Goal: Use online tool/utility: Utilize a website feature to perform a specific function

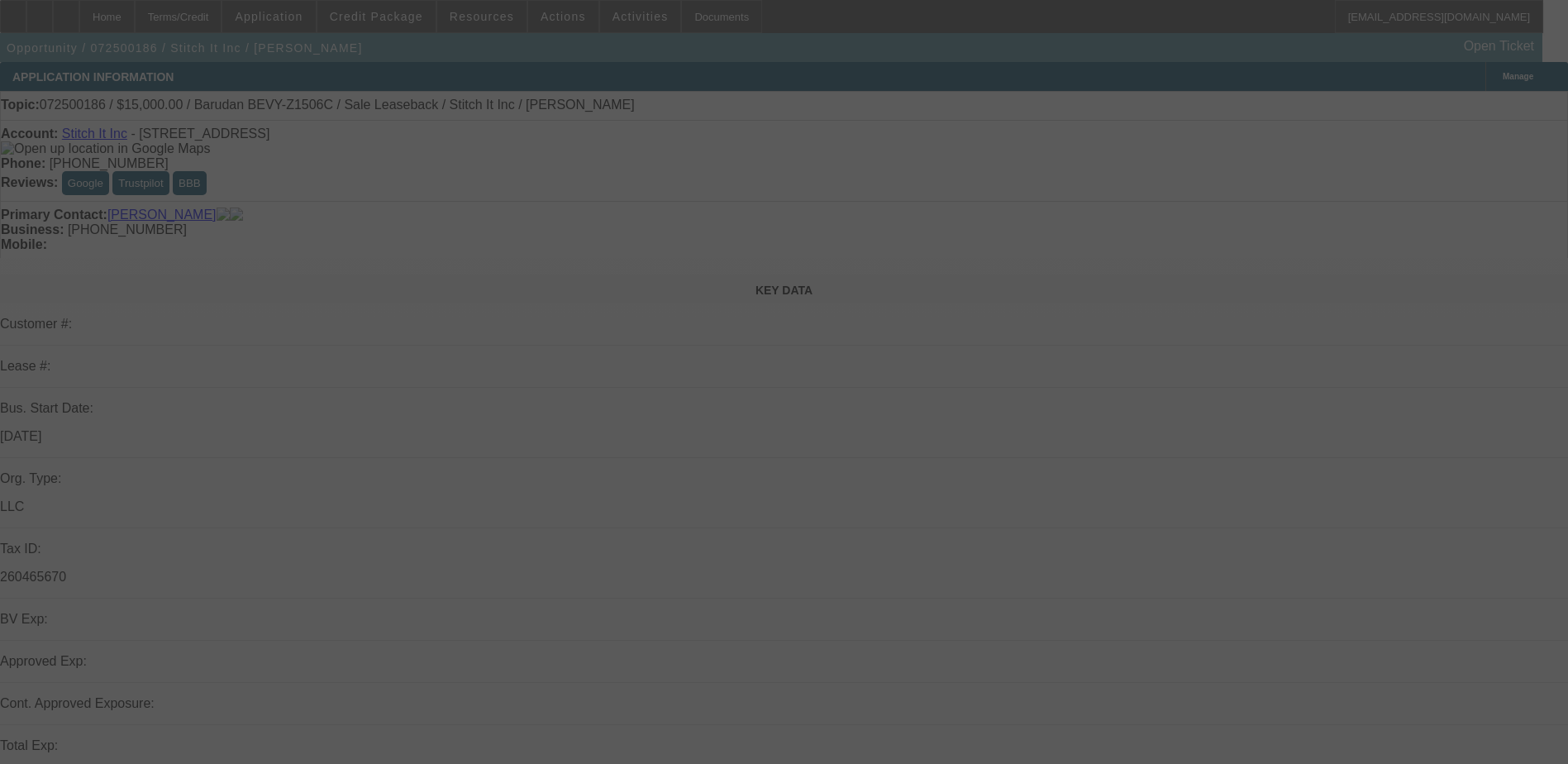
click at [401, 173] on div at bounding box center [784, 382] width 1568 height 764
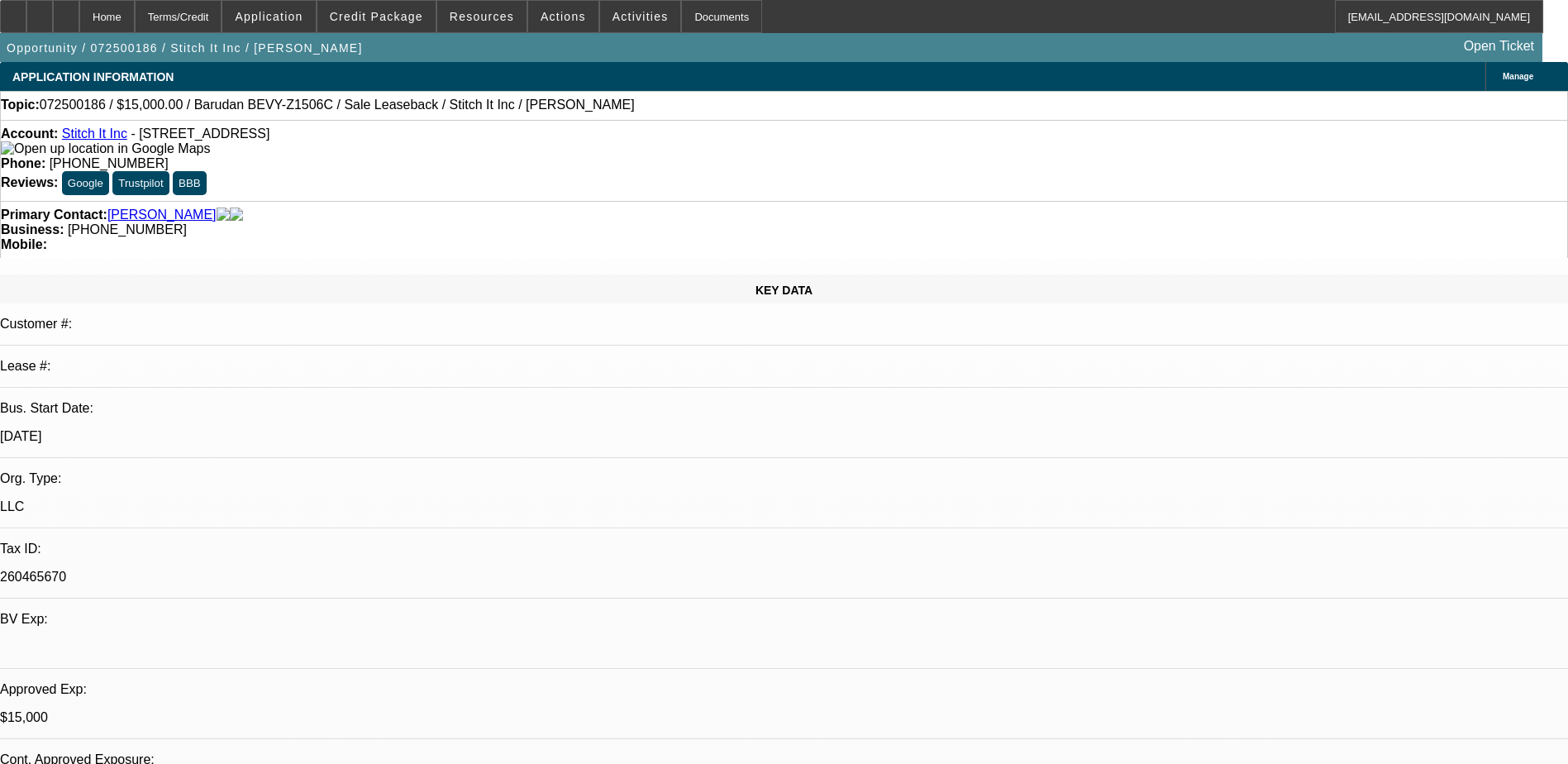
select select "0"
select select "2"
select select "0"
select select "2"
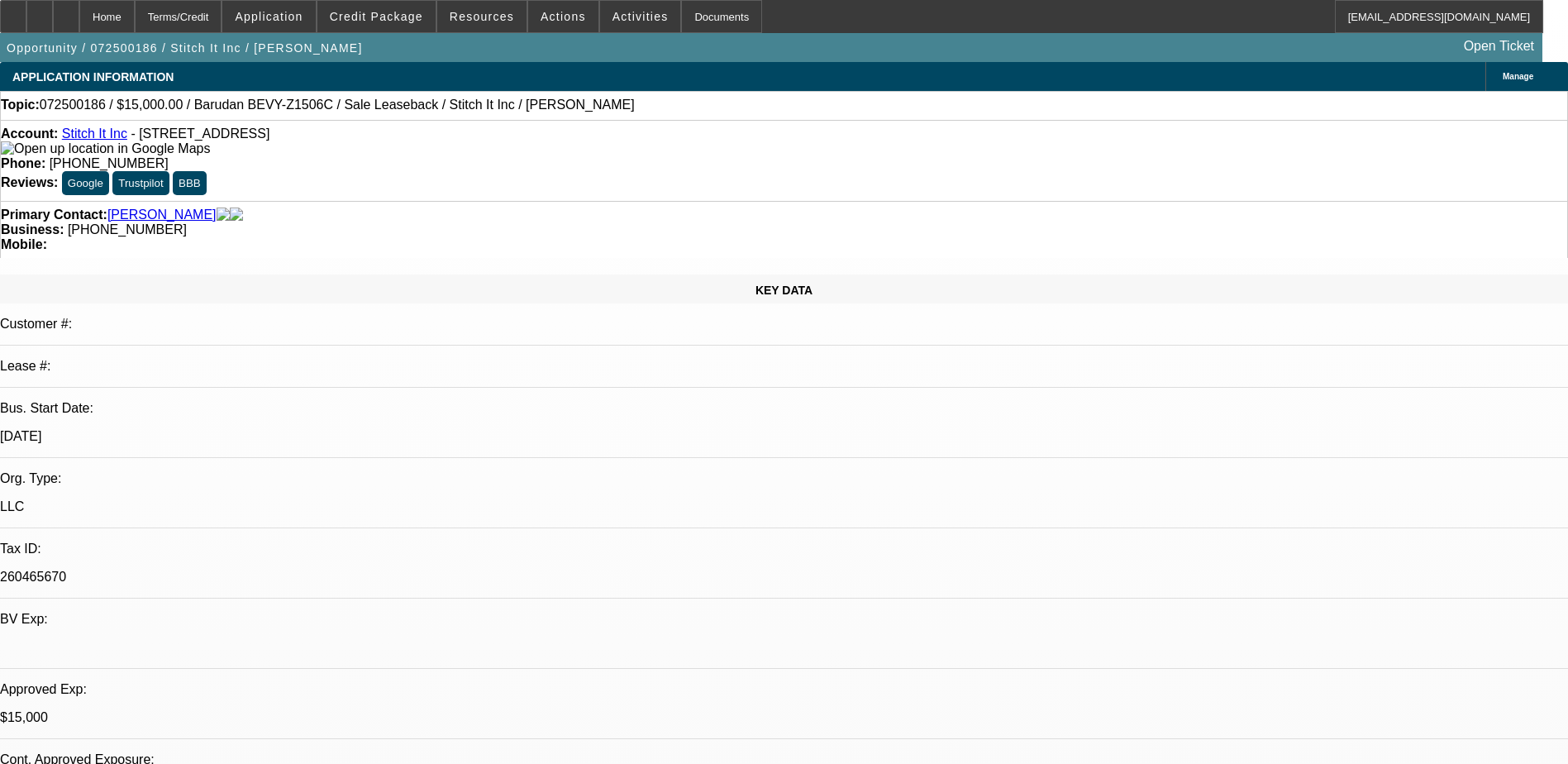
select select "0"
select select "2"
select select "0"
select select "1"
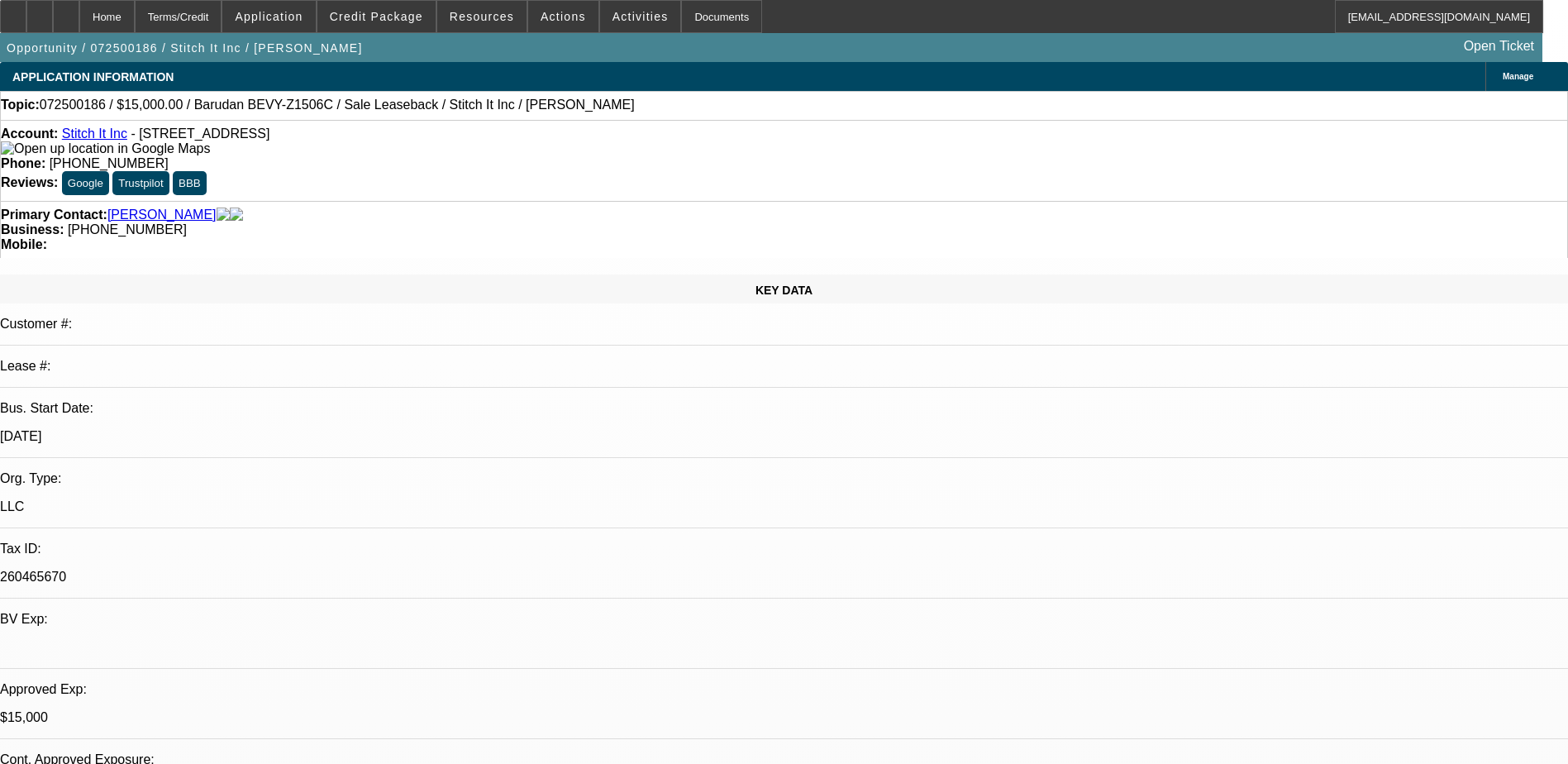
select select "2"
select select "6"
select select "1"
select select "2"
select select "6"
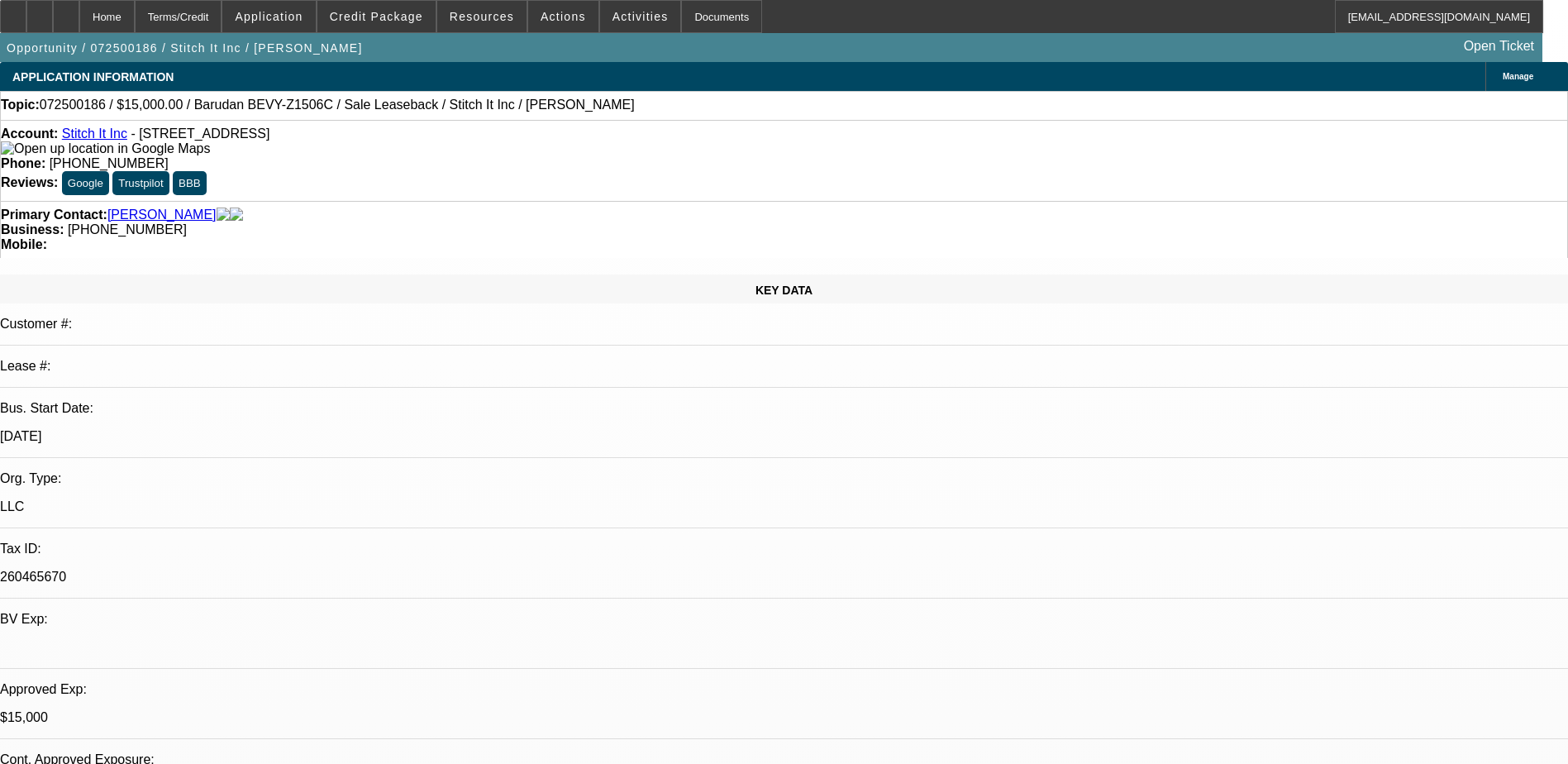
select select "1"
select select "2"
select select "6"
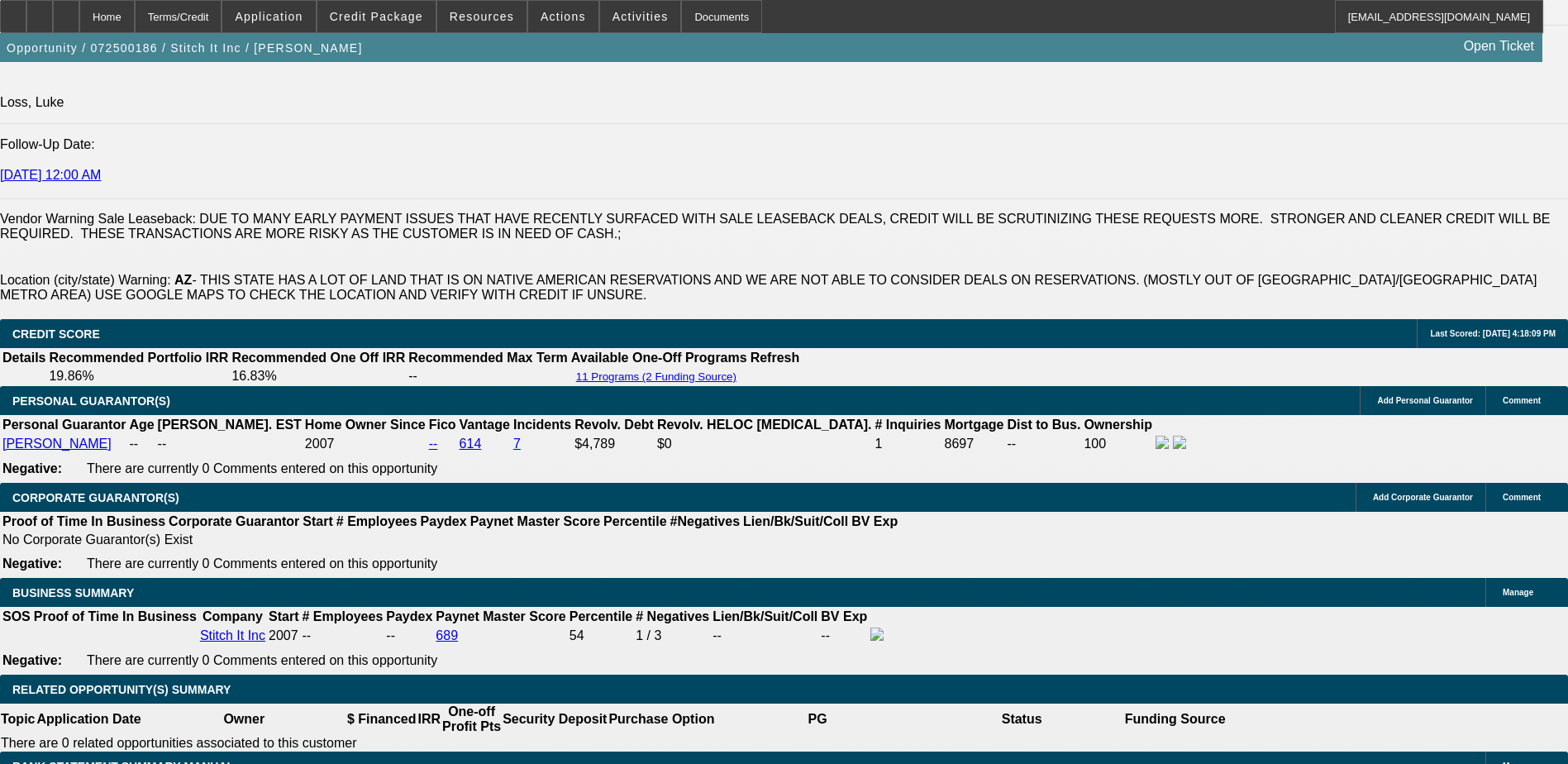
scroll to position [2314, 0]
